Goal: Information Seeking & Learning: Learn about a topic

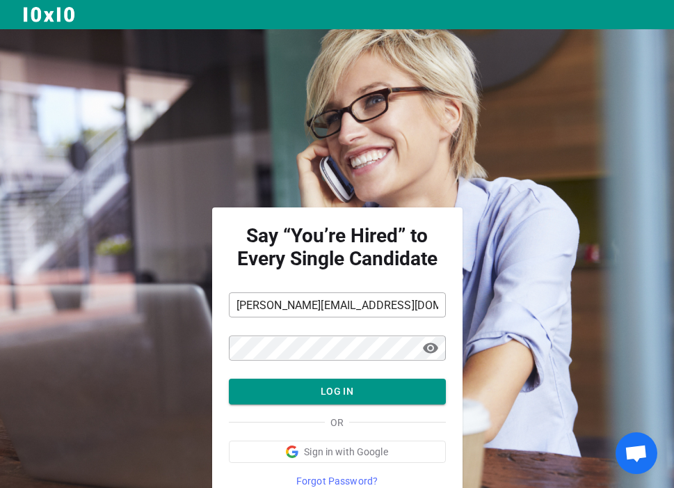
scroll to position [61, 0]
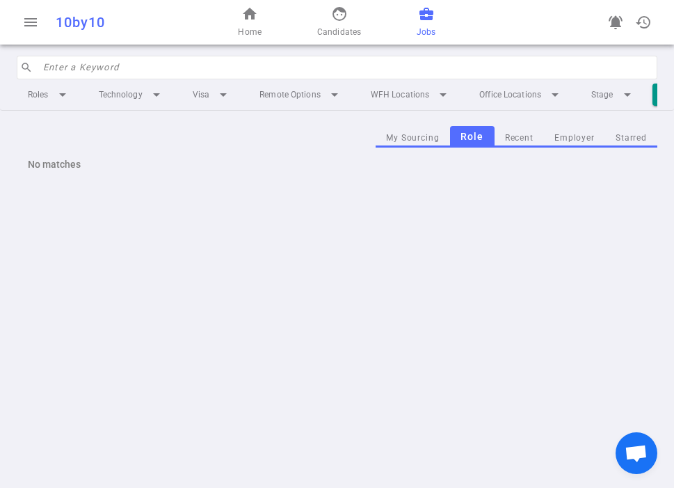
click at [160, 67] on input "search" at bounding box center [346, 67] width 606 height 22
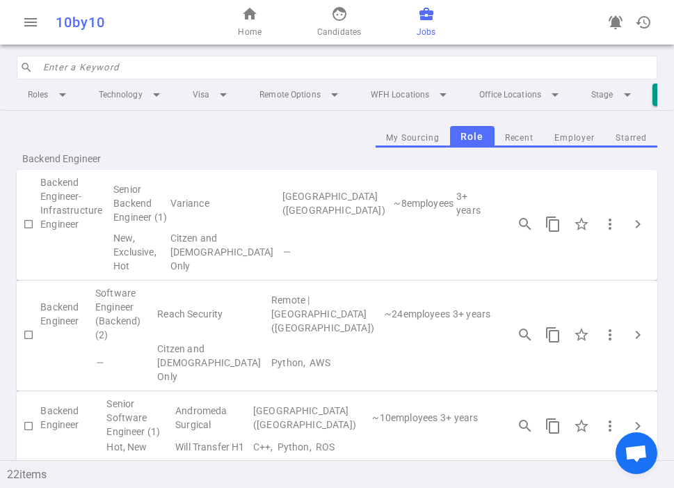
click at [160, 67] on input "search" at bounding box center [346, 67] width 606 height 22
click at [132, 231] on td "New, Exclusive, Hot" at bounding box center [140, 252] width 56 height 42
click at [635, 216] on span "chevron_right" at bounding box center [638, 224] width 17 height 17
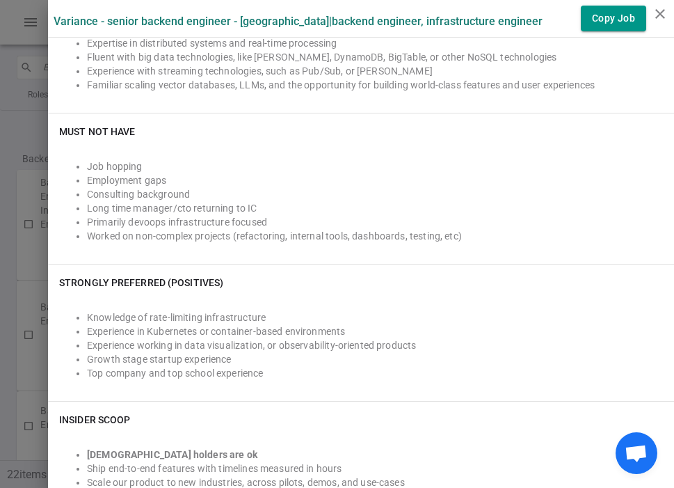
scroll to position [480, 0]
